Goal: Task Accomplishment & Management: Use online tool/utility

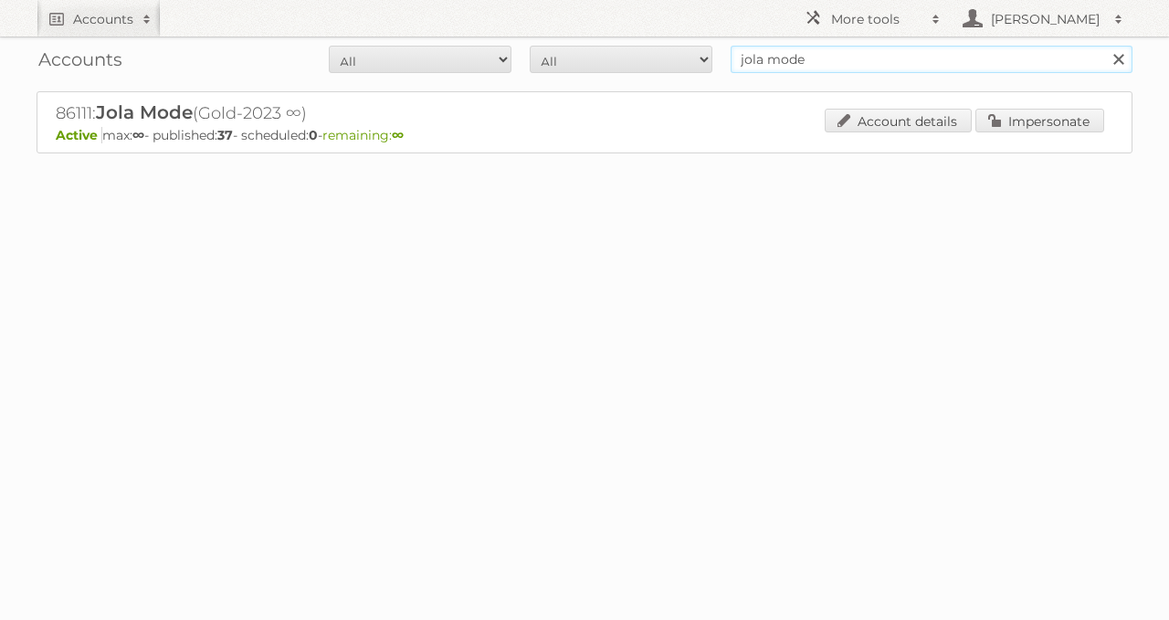
click at [767, 61] on input "jola mode" at bounding box center [931, 59] width 402 height 27
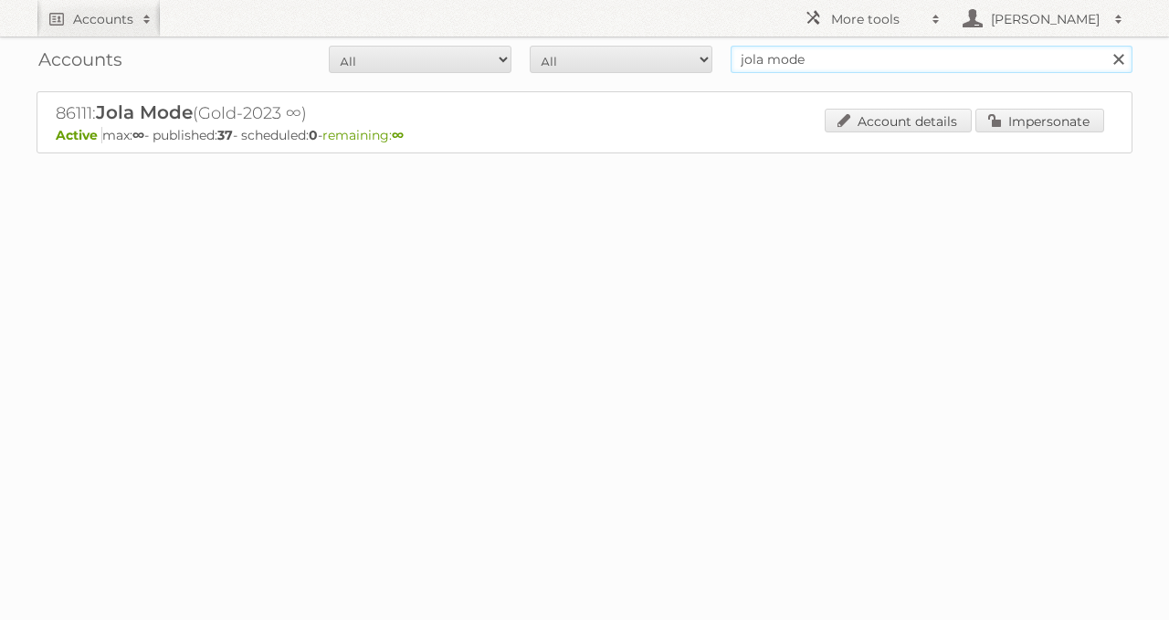
click at [767, 61] on input "jola mode" at bounding box center [931, 59] width 402 height 27
type input "media markt"
click at [1104, 46] on input "Search" at bounding box center [1117, 59] width 27 height 27
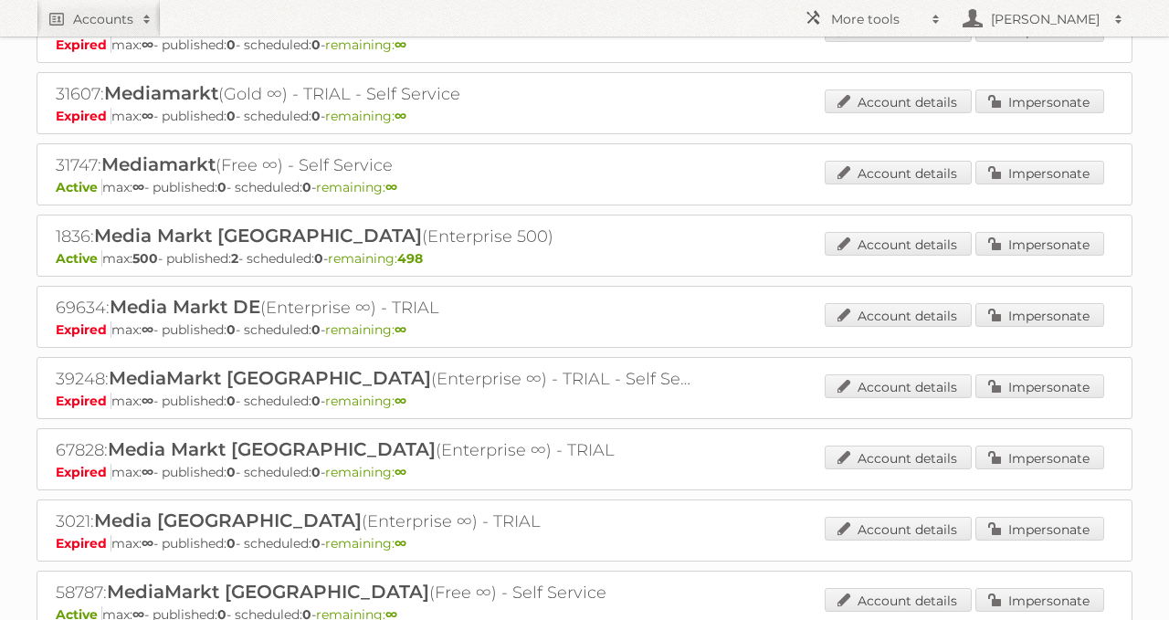
scroll to position [159, 0]
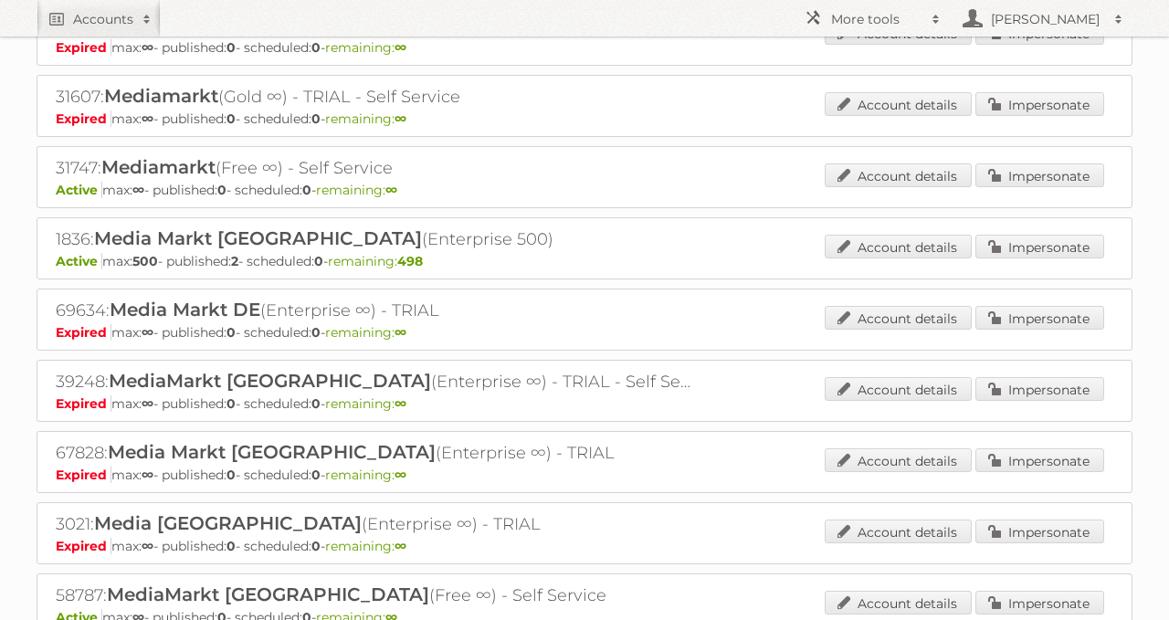
click at [1032, 183] on div "Account details Impersonate" at bounding box center [963, 176] width 279 height 27
click at [1019, 178] on link "Impersonate" at bounding box center [1039, 175] width 129 height 24
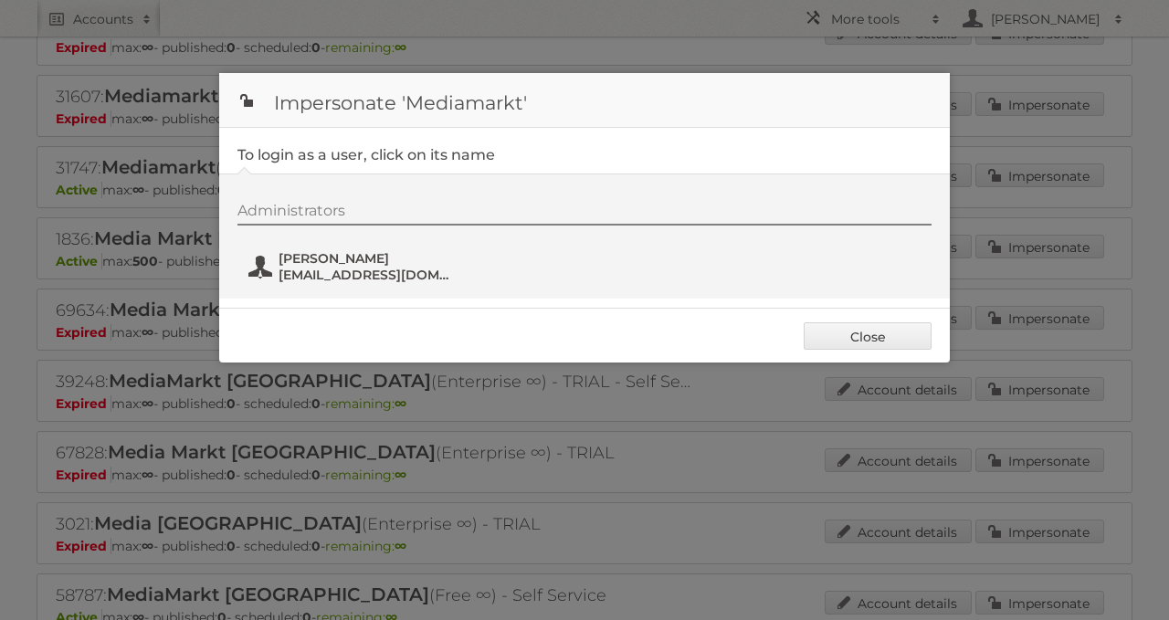
click at [413, 272] on span "vinckier@mediamarkt.be" at bounding box center [366, 275] width 177 height 16
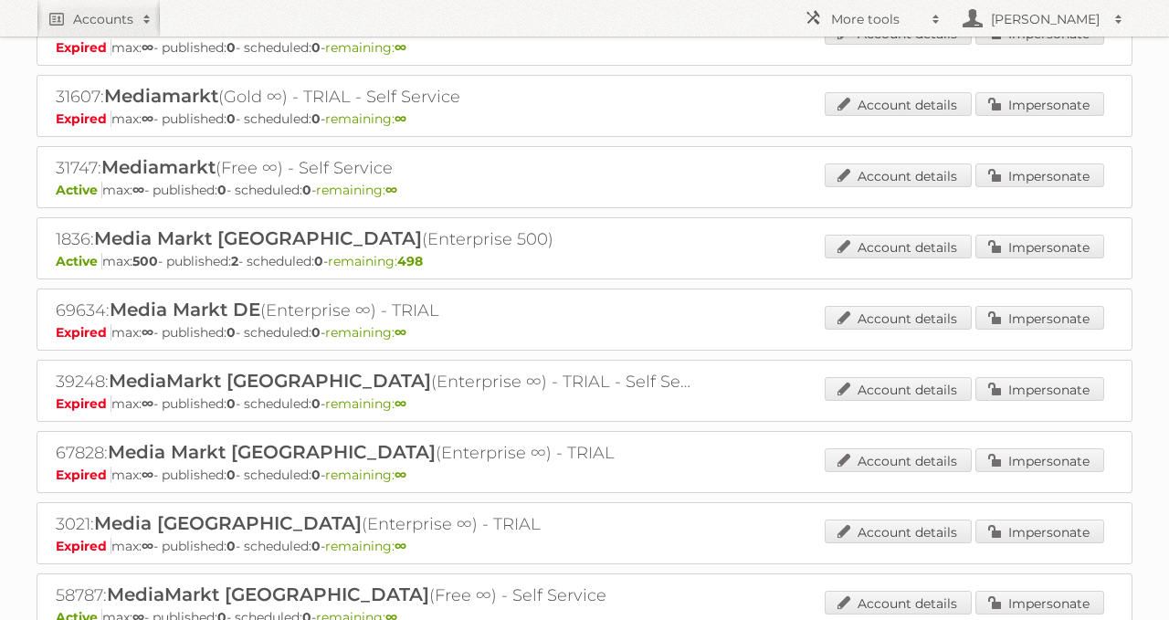
scroll to position [0, 0]
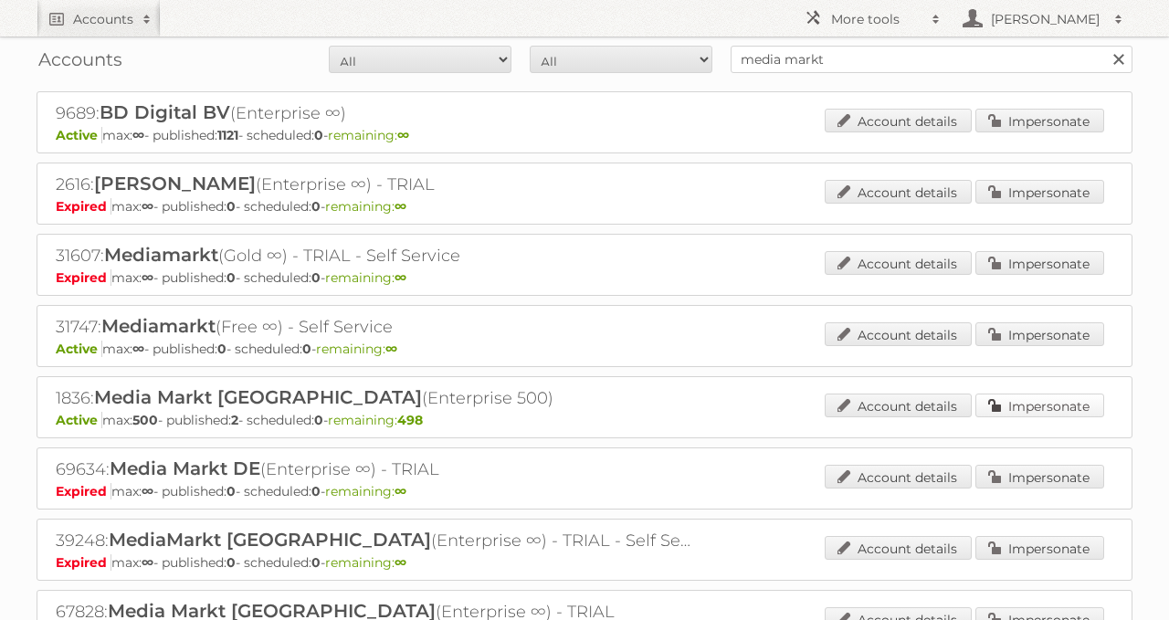
click at [1002, 393] on link "Impersonate" at bounding box center [1039, 405] width 129 height 24
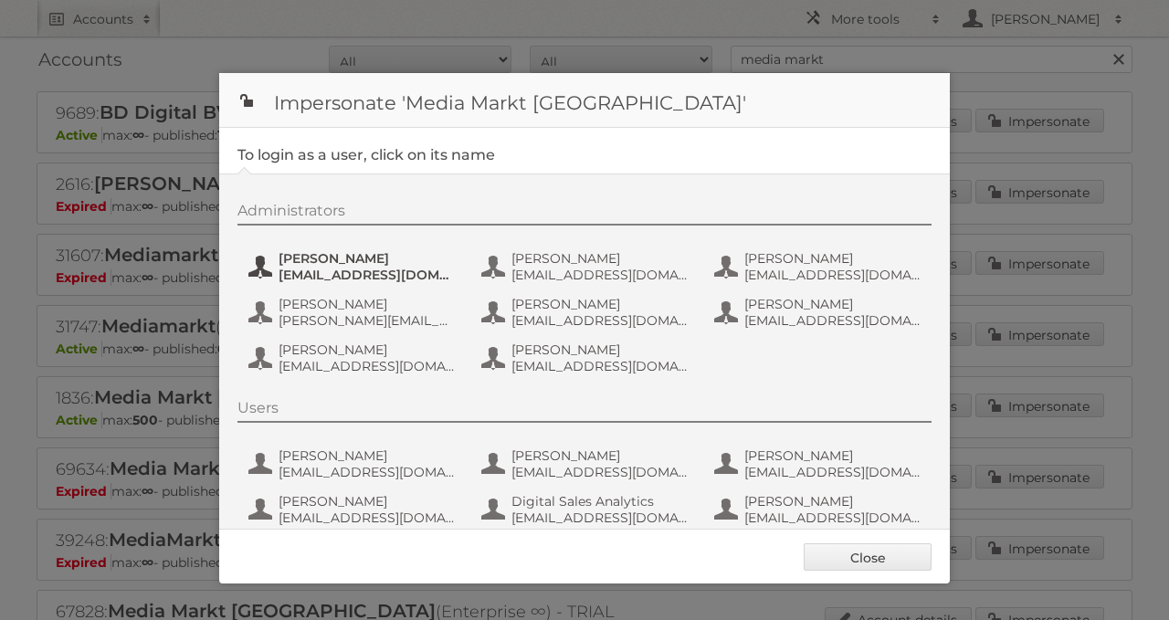
click at [342, 277] on span "bernardc@media-saturn.com" at bounding box center [366, 275] width 177 height 16
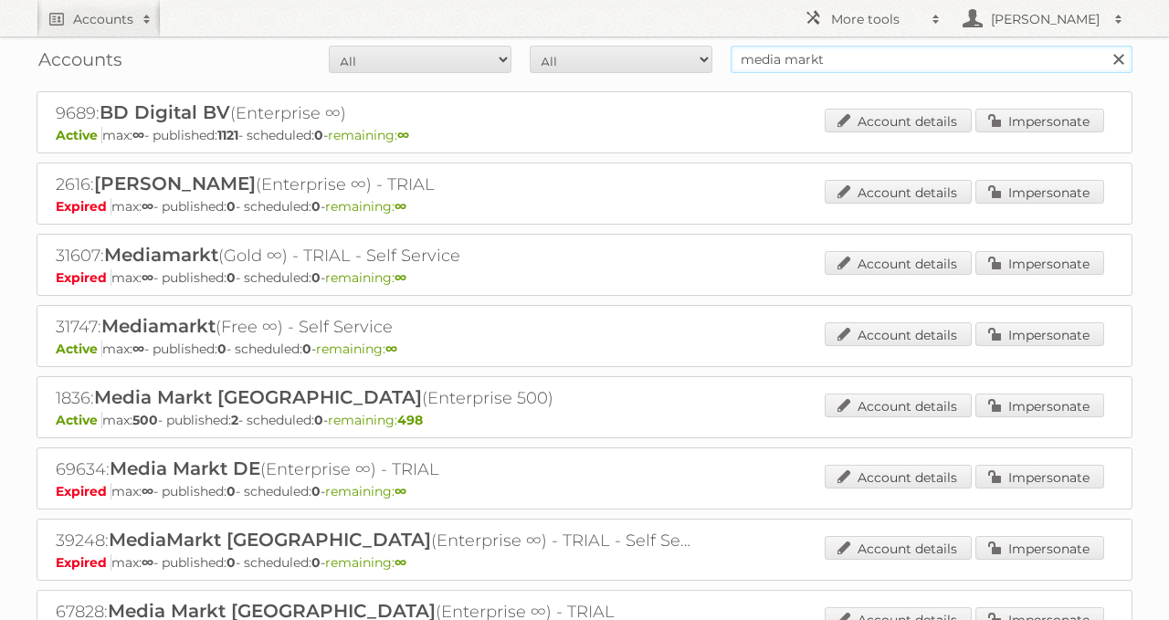
click at [815, 63] on input "media markt" at bounding box center [931, 59] width 402 height 27
type input "sligro"
click at [1104, 46] on input "Search" at bounding box center [1117, 59] width 27 height 27
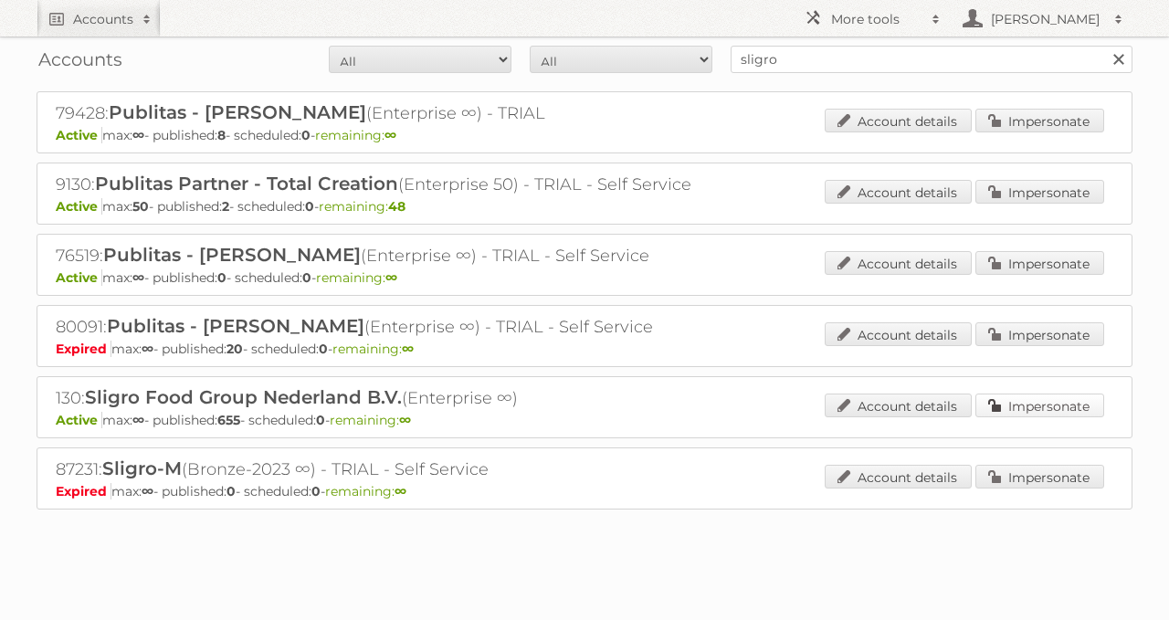
click at [1001, 396] on link "Impersonate" at bounding box center [1039, 405] width 129 height 24
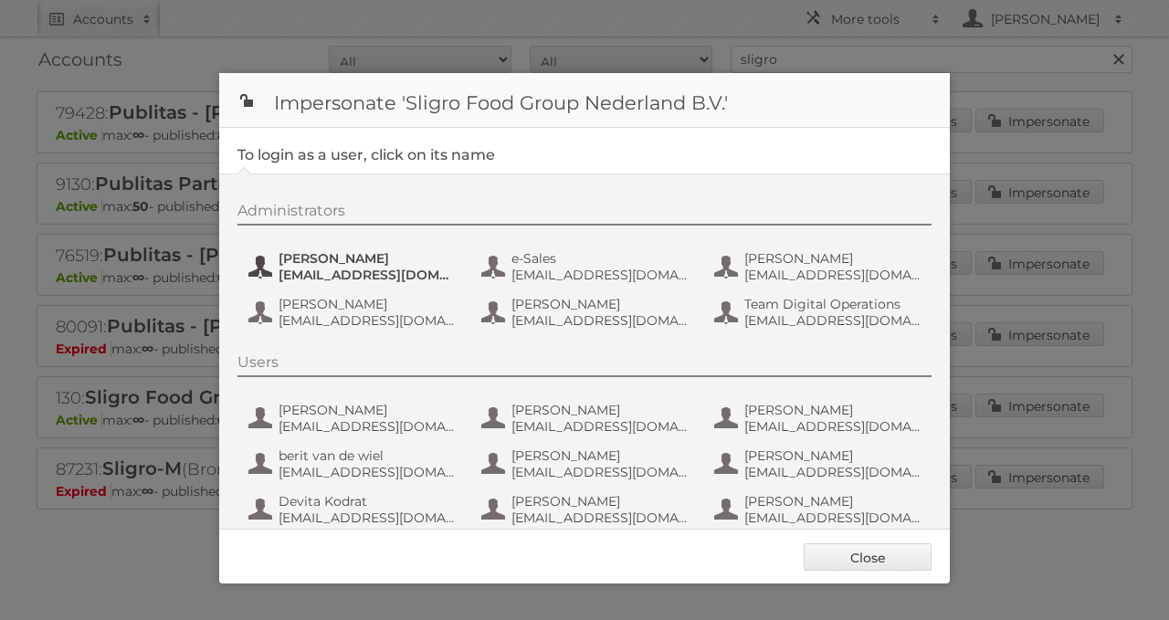
click at [354, 259] on span "[PERSON_NAME]" at bounding box center [366, 258] width 177 height 16
